Goal: Find specific page/section

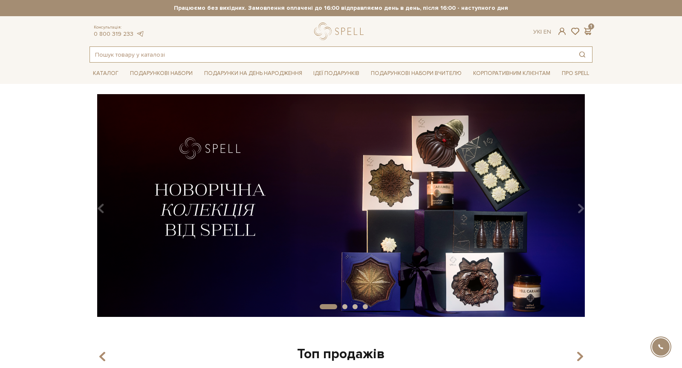
click at [298, 57] on input "text" at bounding box center [331, 54] width 483 height 15
paste input "Апельсинові цукати в темному шоколаді"
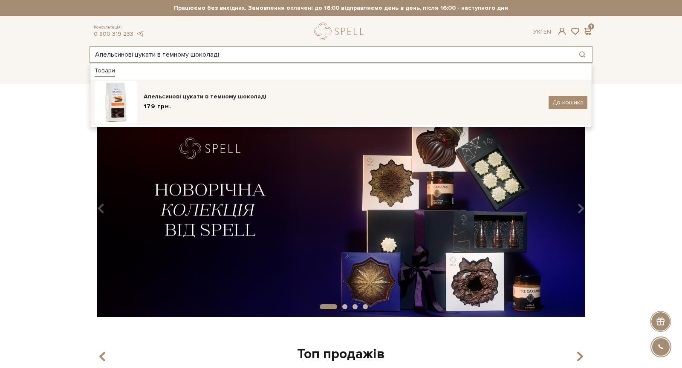
type input "Апельсинові цукати в темному шоколаді"
click at [236, 94] on div "Апельсинові цукати в темному шоколаді" at bounding box center [343, 96] width 399 height 9
